Goal: Task Accomplishment & Management: Complete application form

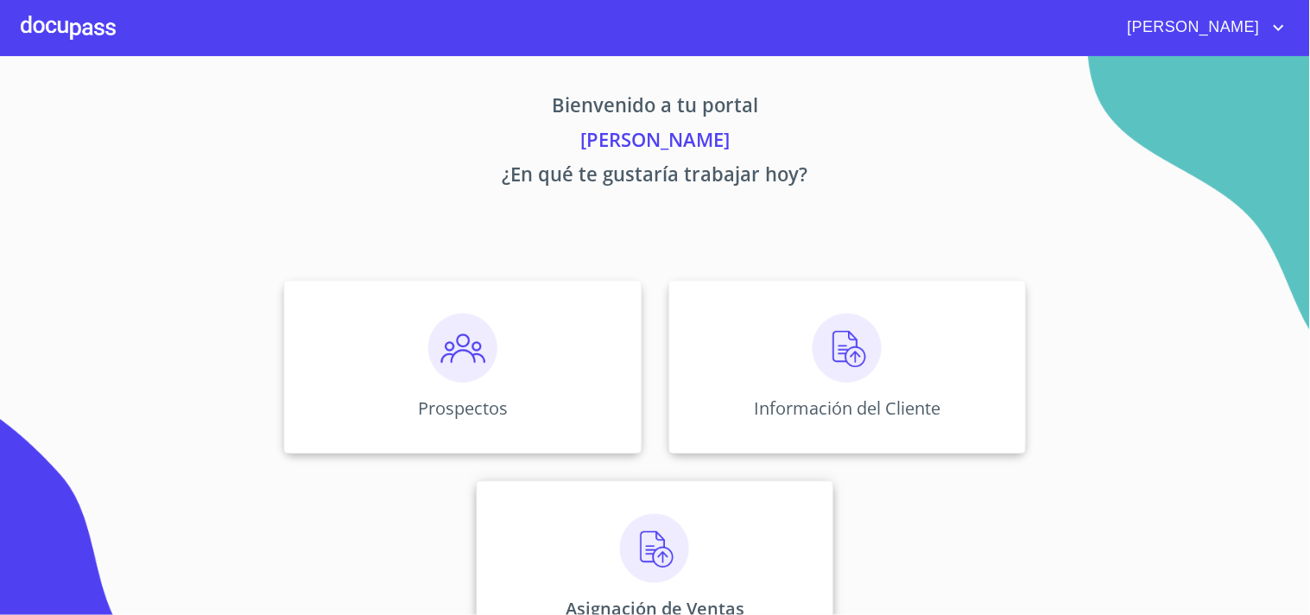
click at [693, 548] on div "Asignación de Ventas" at bounding box center [655, 567] width 357 height 173
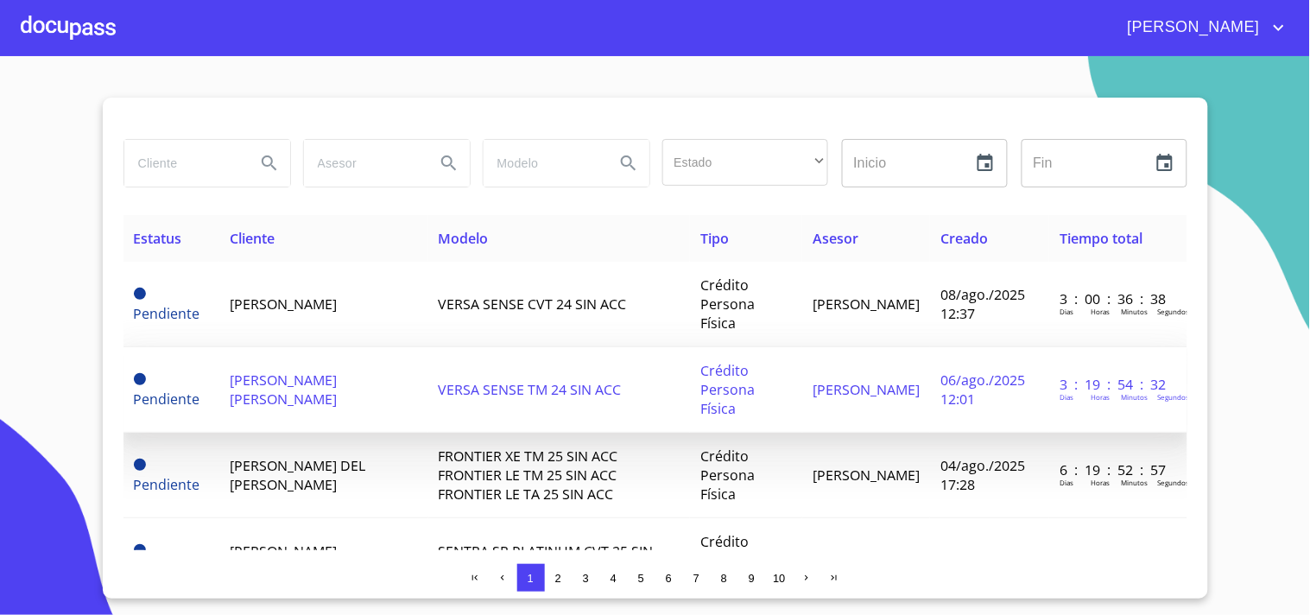
click at [382, 381] on td "[PERSON_NAME] [PERSON_NAME]" at bounding box center [323, 389] width 209 height 85
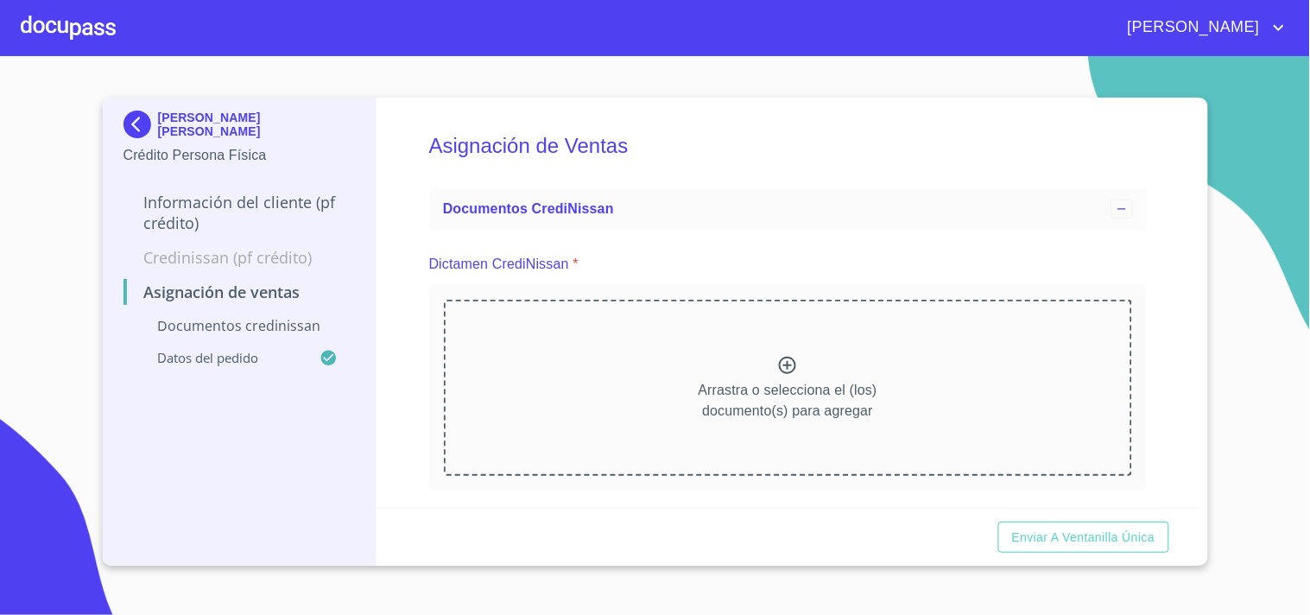
click at [754, 386] on p "Arrastra o selecciona el (los) documento(s) para agregar" at bounding box center [788, 400] width 179 height 41
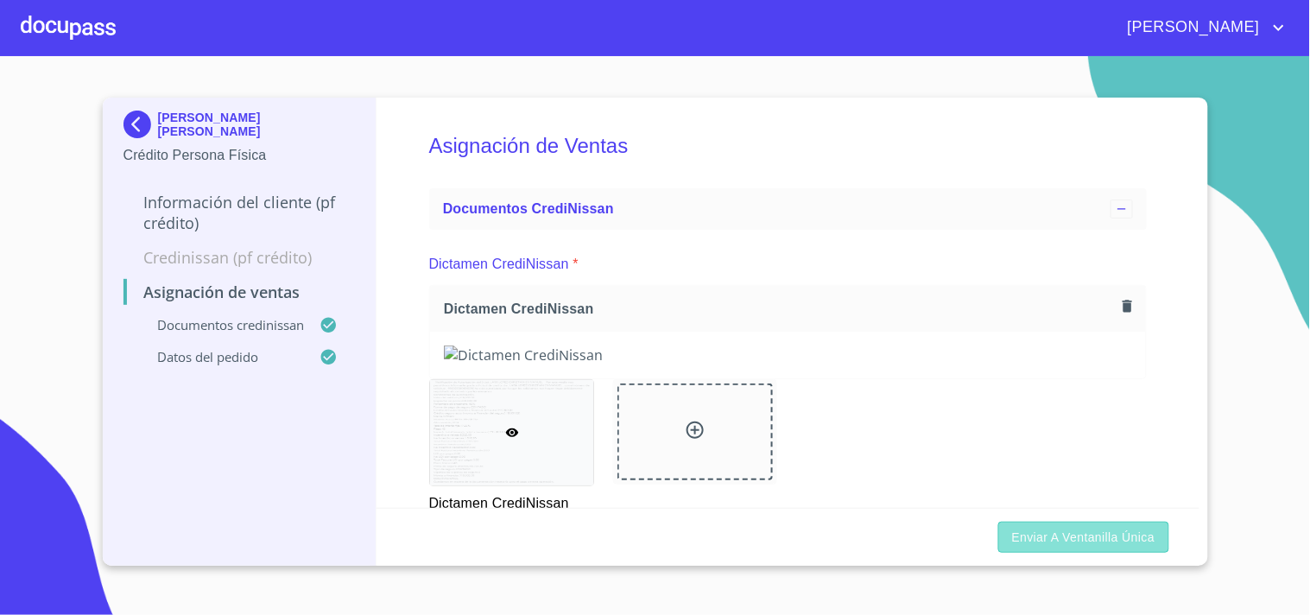
click at [1095, 537] on span "Enviar a Ventanilla única" at bounding box center [1083, 538] width 143 height 22
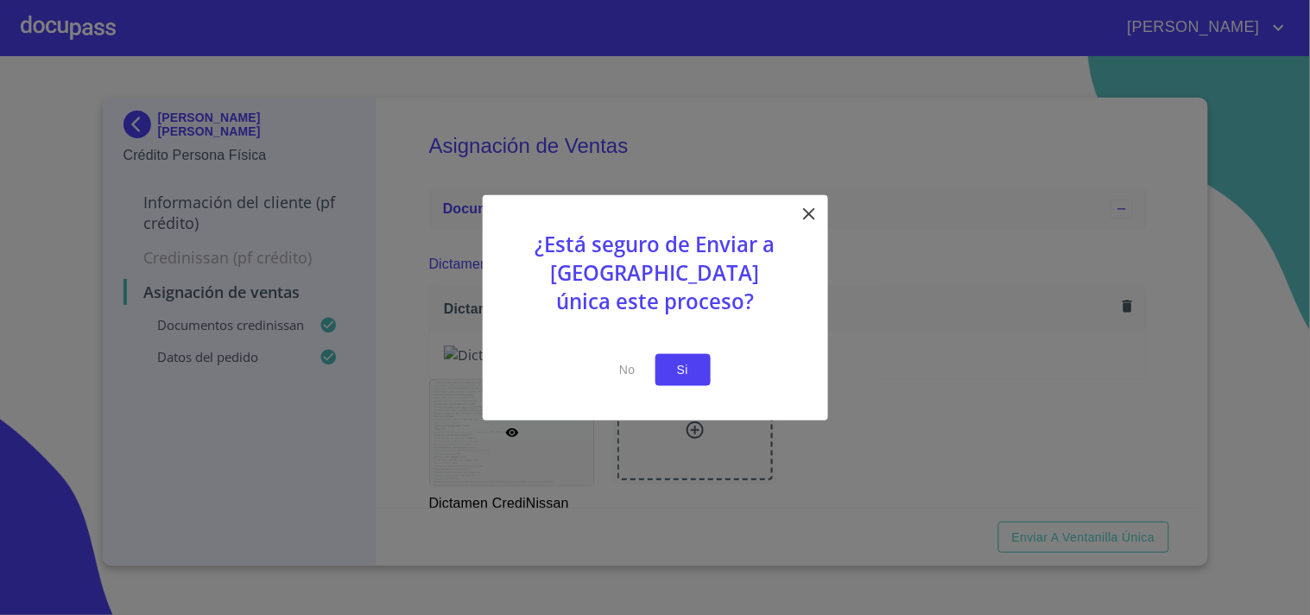
click at [688, 365] on span "Si" at bounding box center [683, 370] width 28 height 22
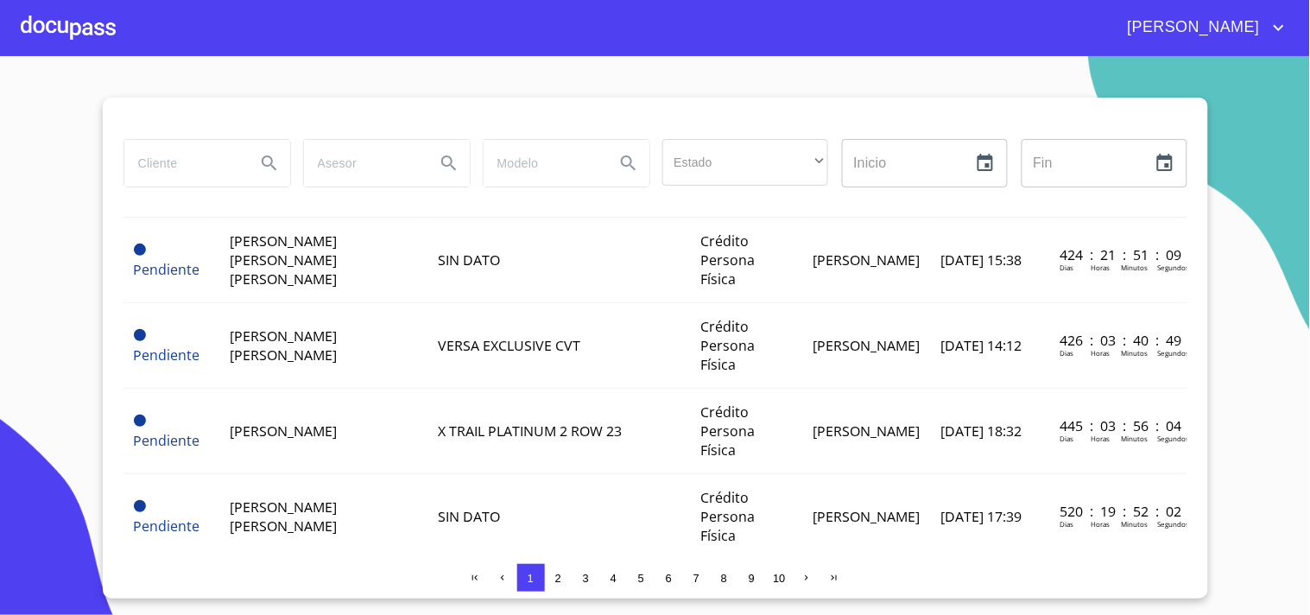
scroll to position [1414, 0]
click at [566, 573] on button "2" at bounding box center [559, 578] width 28 height 28
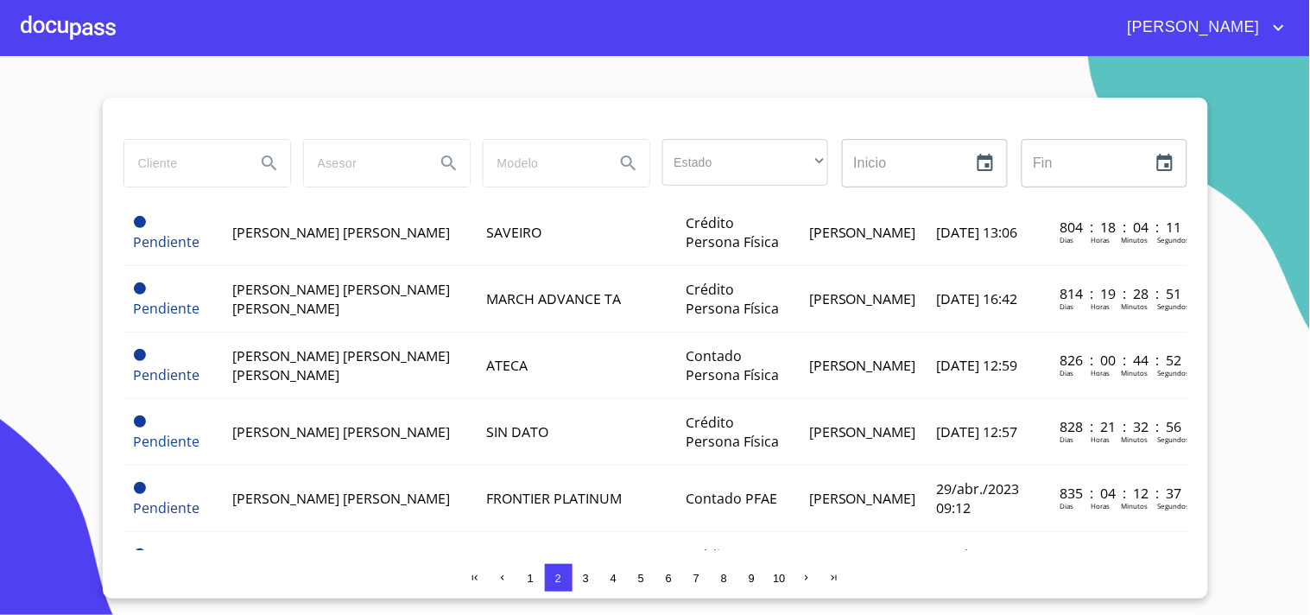
scroll to position [1377, 0]
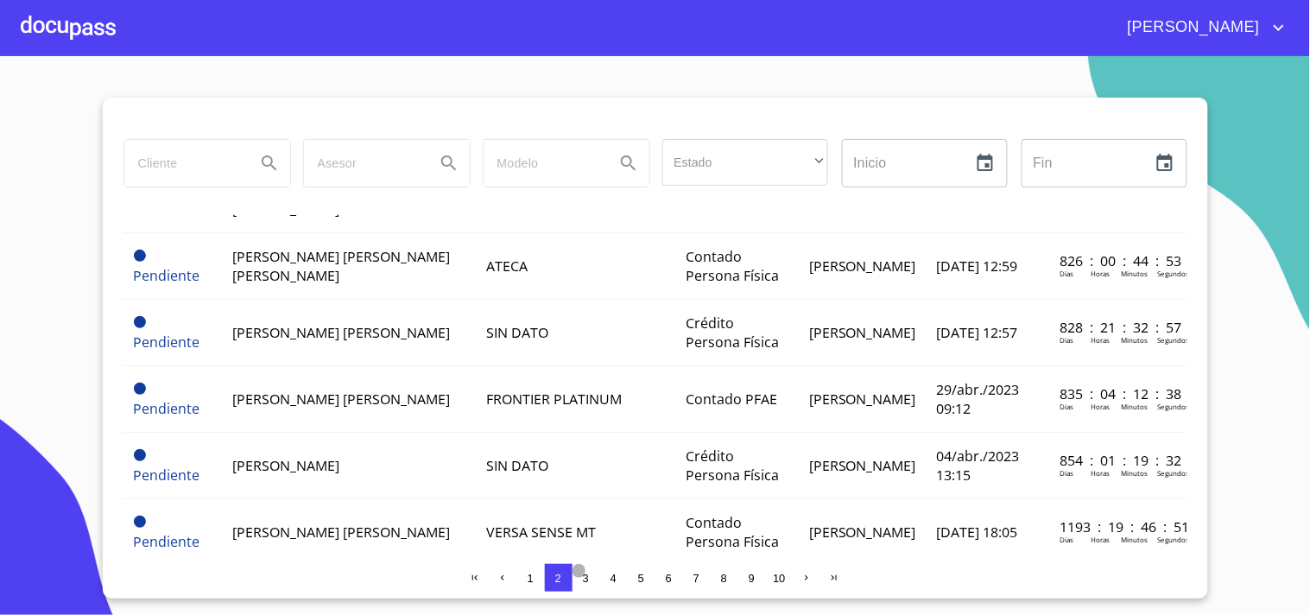
click at [582, 585] on button "3" at bounding box center [587, 578] width 28 height 28
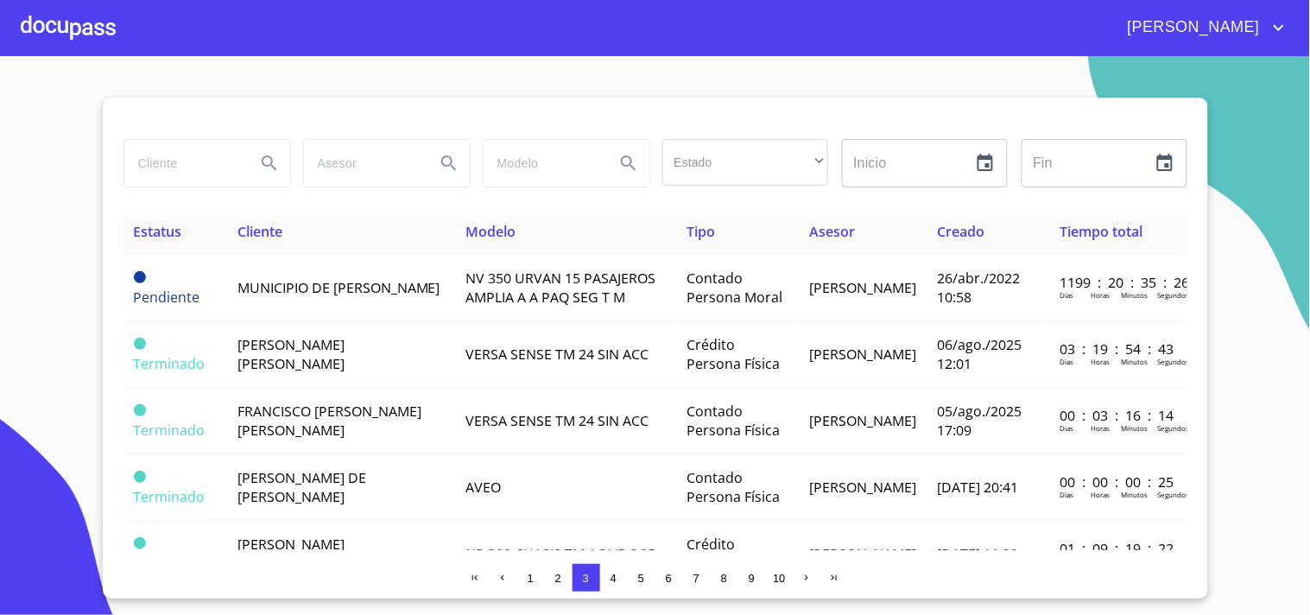
scroll to position [0, 0]
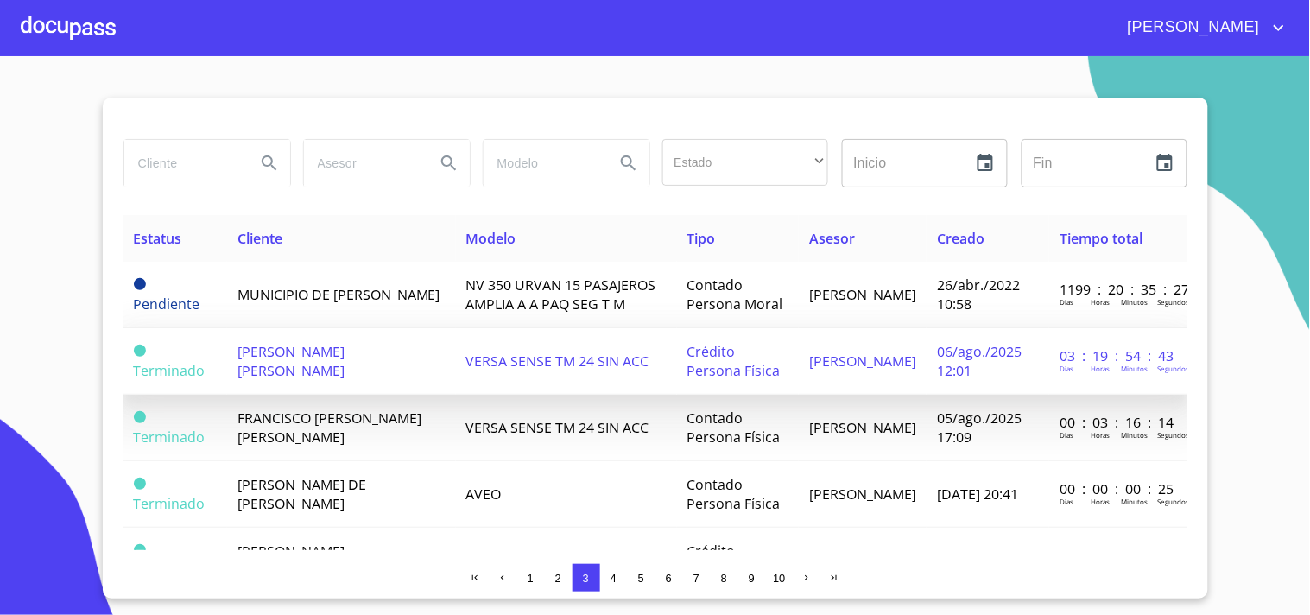
click at [378, 375] on td "[PERSON_NAME] [PERSON_NAME]" at bounding box center [341, 361] width 229 height 66
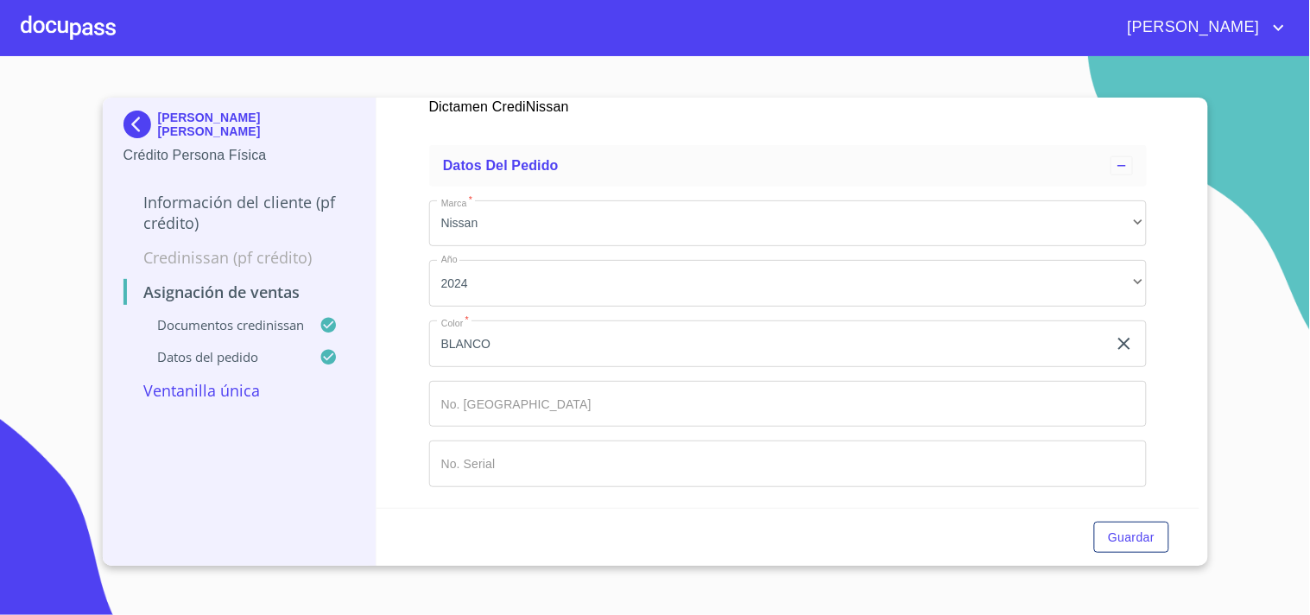
scroll to position [1055, 0]
click at [495, 367] on input "Marca   *" at bounding box center [768, 343] width 678 height 47
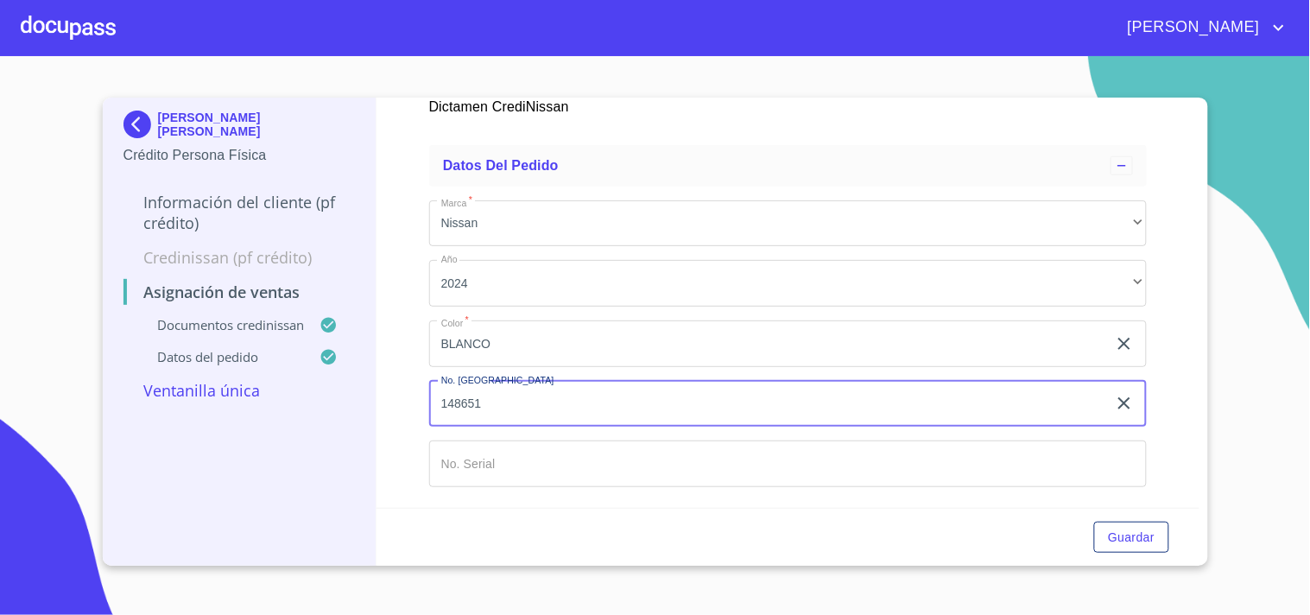
type input "148651"
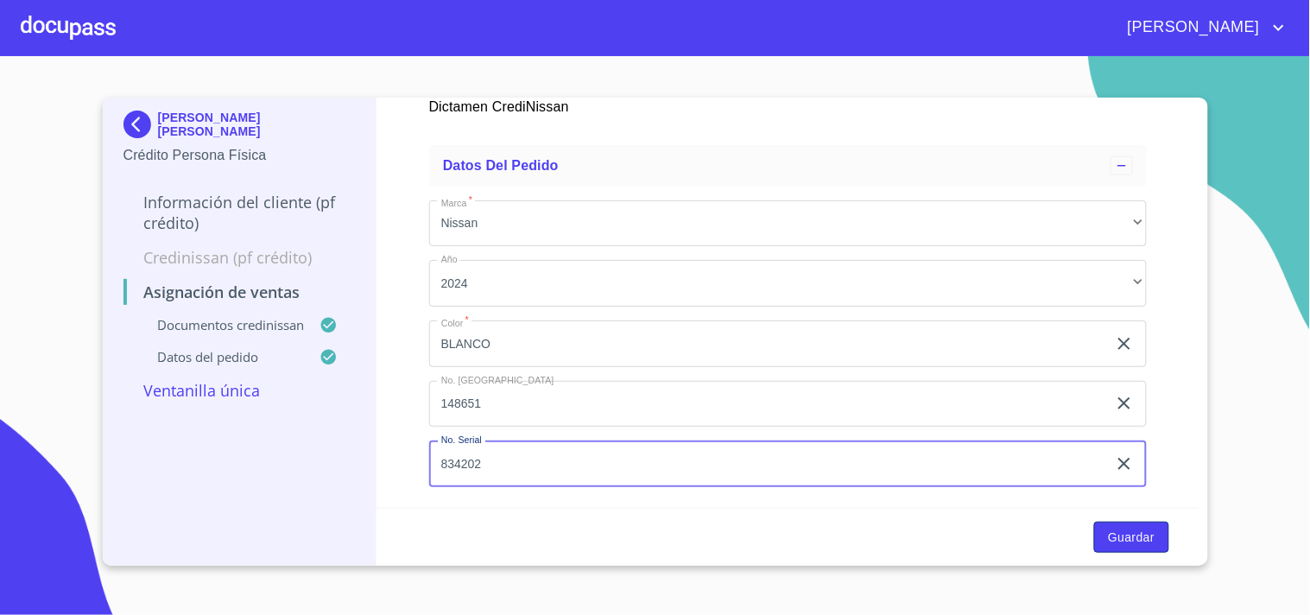
type input "834202"
click at [1141, 542] on span "Guardar" at bounding box center [1131, 538] width 47 height 22
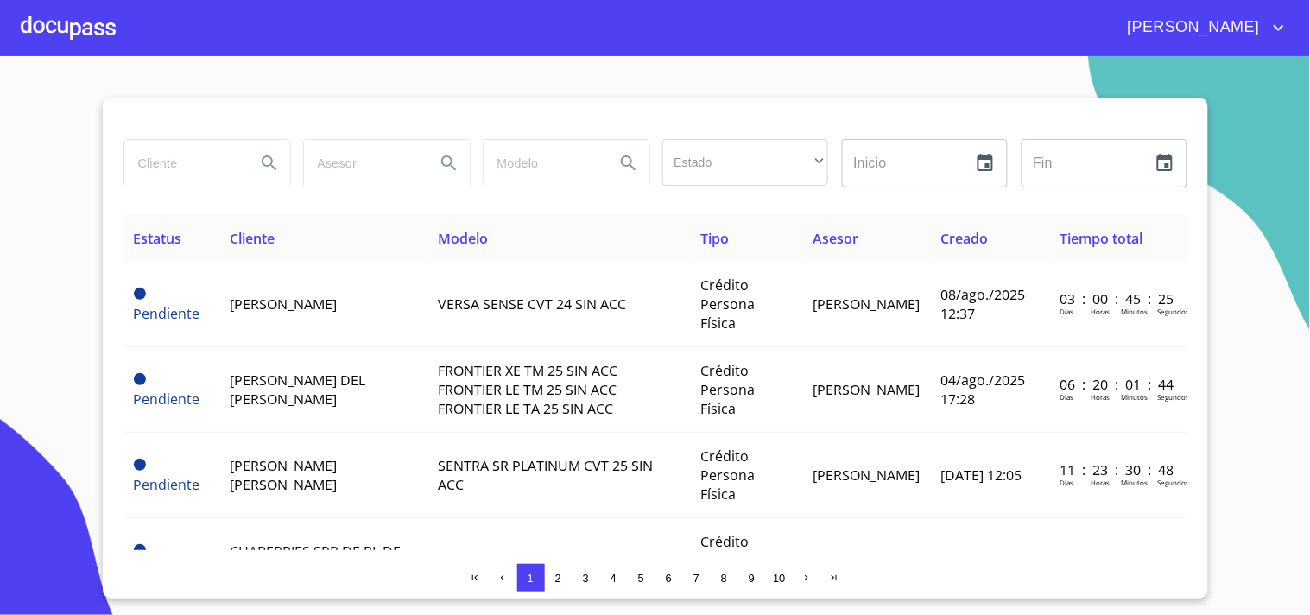
drag, startPoint x: 1048, startPoint y: 496, endPoint x: 1309, endPoint y: 128, distance: 451.0
